Goal: Check status: Check status

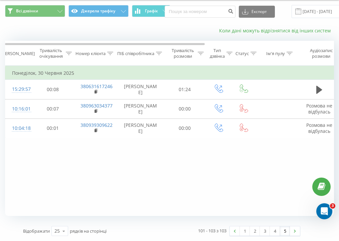
scroll to position [26, 0]
click at [310, 11] on input "[DATE] - [DATE]" at bounding box center [332, 11] width 81 height 13
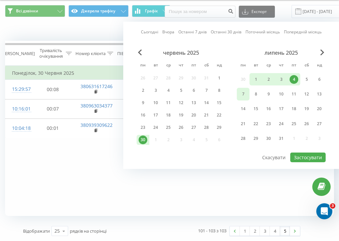
click at [247, 92] on div "7" at bounding box center [243, 94] width 9 height 9
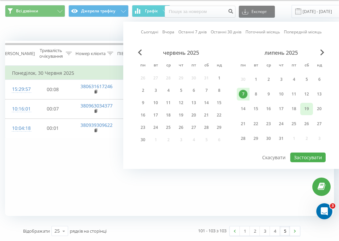
click at [309, 110] on div "19" at bounding box center [306, 109] width 9 height 9
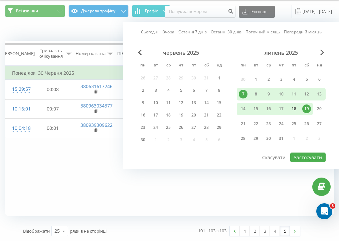
click at [292, 107] on div "18" at bounding box center [294, 109] width 9 height 9
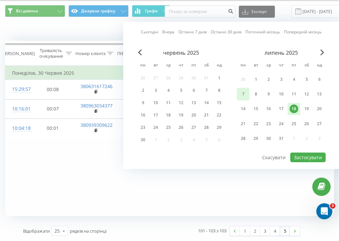
click at [245, 90] on div "7" at bounding box center [243, 94] width 9 height 9
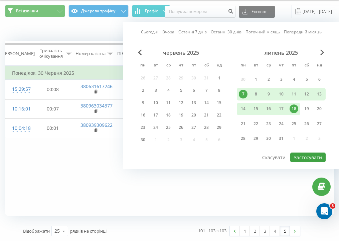
click at [311, 156] on button "Застосувати" at bounding box center [307, 158] width 35 height 10
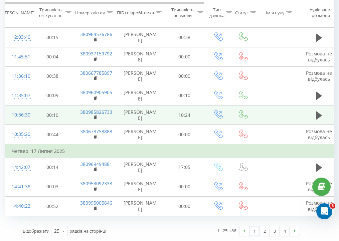
scroll to position [387, 0]
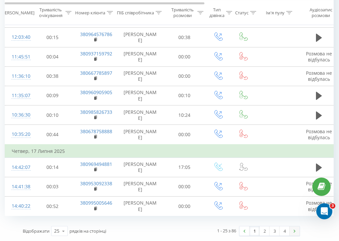
click at [297, 230] on link at bounding box center [295, 230] width 10 height 9
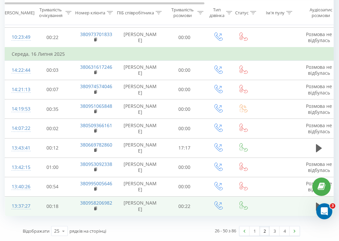
scroll to position [387, 0]
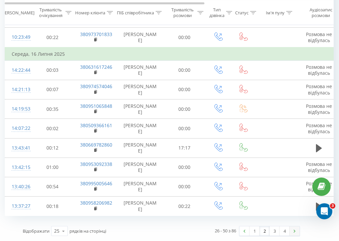
click at [296, 232] on link at bounding box center [295, 230] width 10 height 9
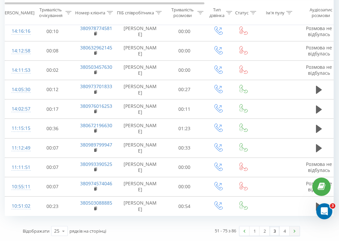
click at [294, 231] on img at bounding box center [295, 231] width 2 height 3
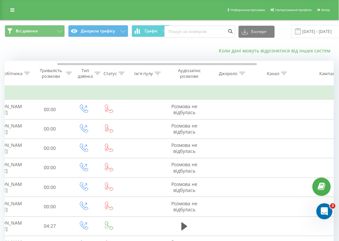
scroll to position [0, 0]
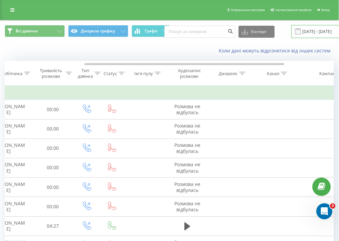
click at [310, 37] on input "[DATE] - [DATE]" at bounding box center [331, 31] width 81 height 13
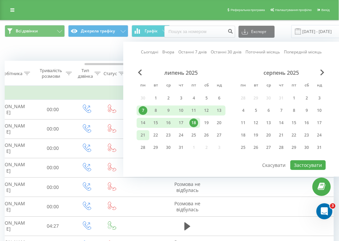
click at [144, 140] on div "21" at bounding box center [143, 135] width 9 height 9
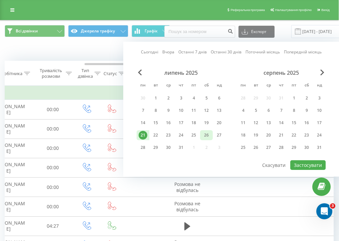
click at [202, 139] on div "26" at bounding box center [206, 135] width 9 height 9
click at [298, 170] on button "Застосувати" at bounding box center [307, 165] width 35 height 10
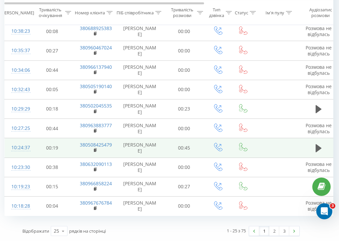
scroll to position [374, 1]
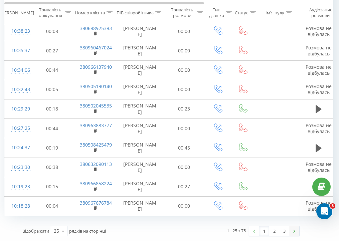
click at [295, 232] on img at bounding box center [294, 231] width 2 height 3
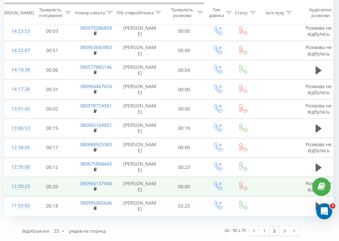
scroll to position [414, 1]
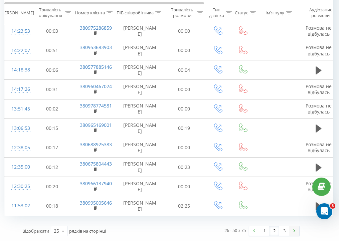
click at [295, 232] on img at bounding box center [294, 230] width 2 height 3
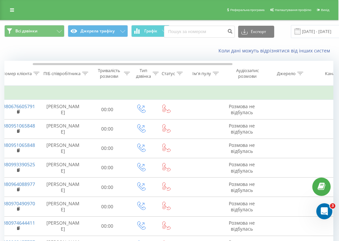
scroll to position [0, 80]
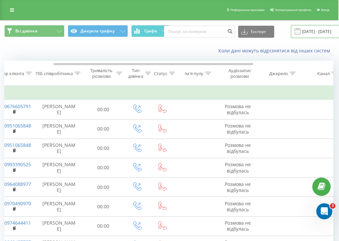
click at [303, 38] on input "[DATE] - [DATE]" at bounding box center [331, 31] width 81 height 13
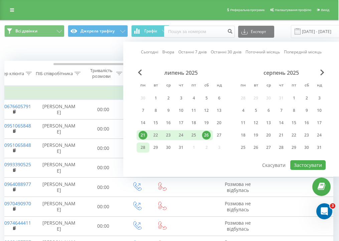
click at [145, 152] on div "28" at bounding box center [143, 147] width 9 height 9
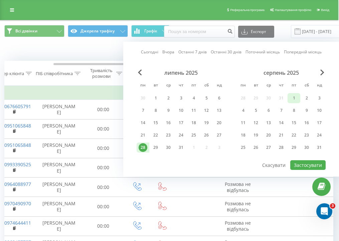
click at [295, 103] on div "1" at bounding box center [294, 98] width 9 height 9
click at [303, 169] on button "Застосувати" at bounding box center [307, 165] width 35 height 10
type input "[DATE] - [DATE]"
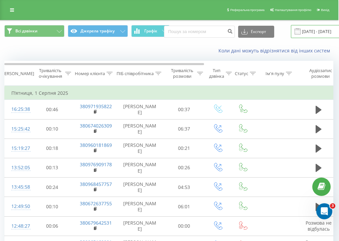
click at [316, 33] on input "[DATE] - [DATE]" at bounding box center [331, 31] width 81 height 13
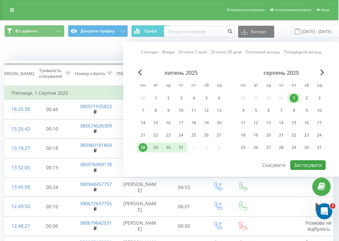
click at [307, 170] on button "Застосувати" at bounding box center [307, 165] width 35 height 10
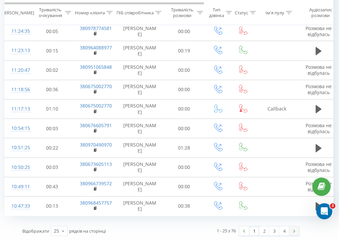
click at [296, 230] on link at bounding box center [294, 230] width 10 height 9
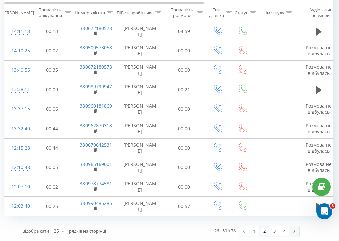
click at [296, 233] on link at bounding box center [294, 230] width 10 height 9
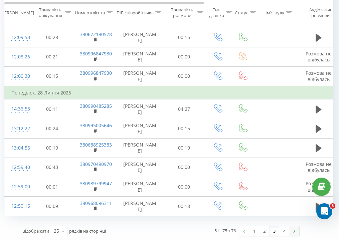
click at [293, 232] on link at bounding box center [294, 230] width 10 height 9
